Goal: Obtain resource: Download file/media

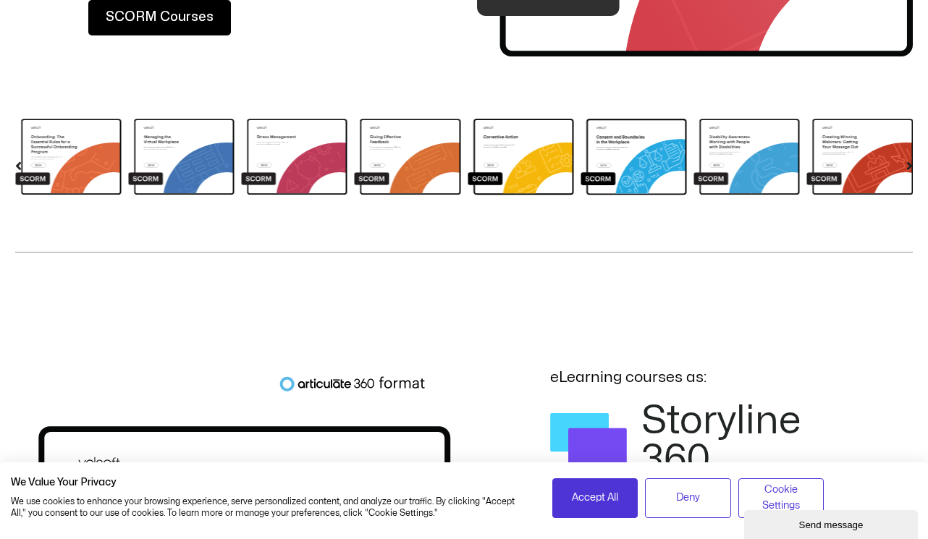
scroll to position [724, 0]
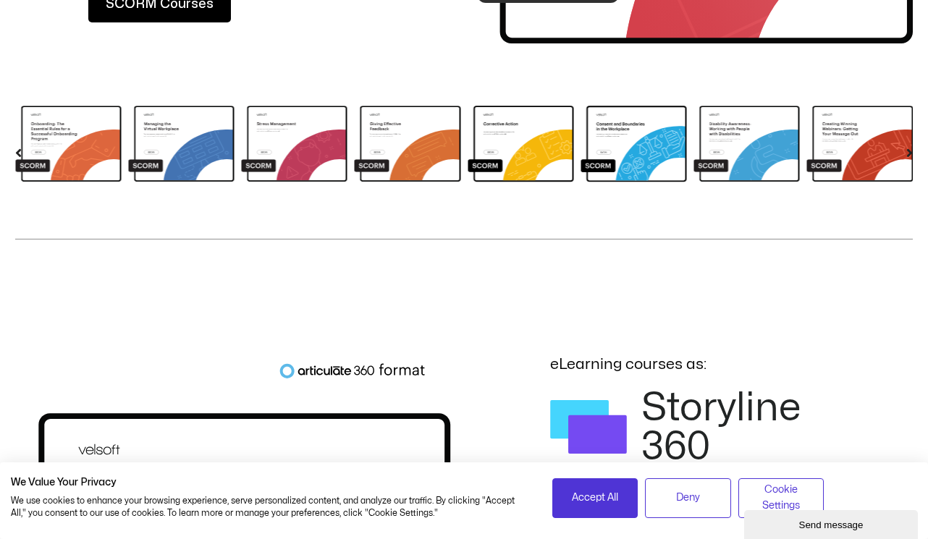
click at [59, 143] on img "3 / 80" at bounding box center [68, 139] width 106 height 92
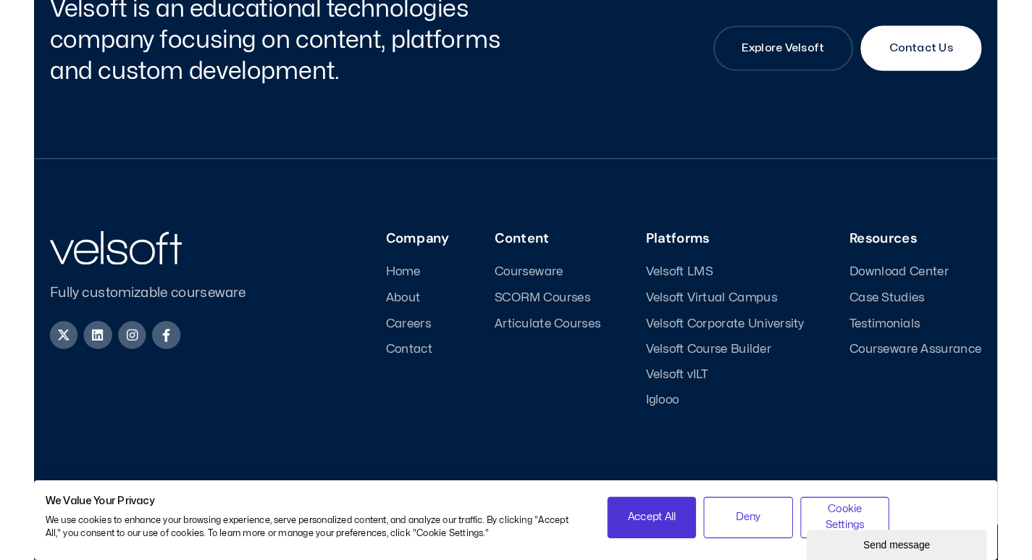
scroll to position [1602, 0]
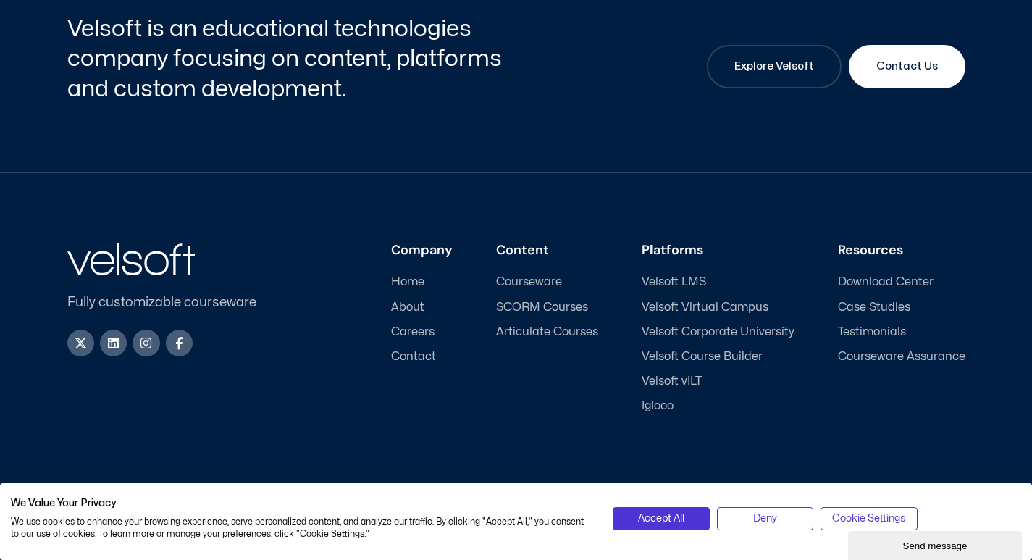
click at [887, 281] on span "Download Center" at bounding box center [886, 282] width 96 height 14
click at [887, 276] on span "Download Center" at bounding box center [886, 282] width 96 height 14
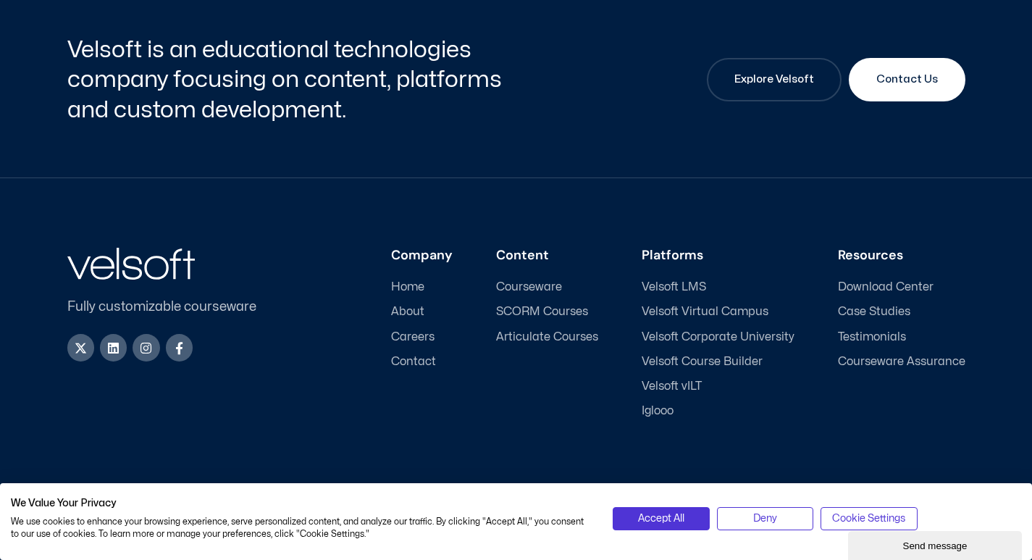
scroll to position [584, 0]
